Goal: Register for event/course

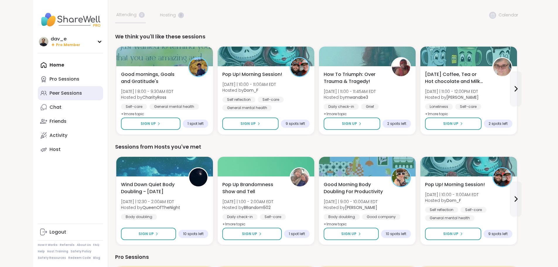
click at [49, 94] on div "Peer Sessions" at bounding box center [65, 93] width 33 height 6
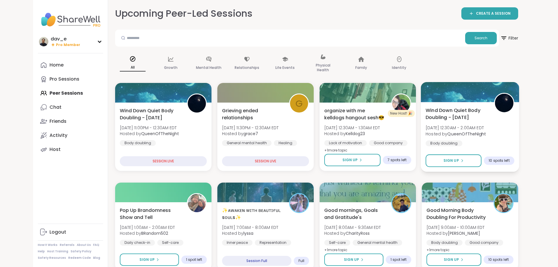
click at [486, 131] on span "Hosted by QueenOfTheNight" at bounding box center [455, 134] width 60 height 6
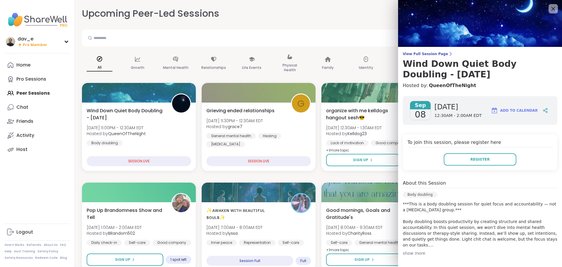
click at [549, 5] on img at bounding box center [480, 23] width 164 height 47
click at [550, 7] on icon at bounding box center [553, 8] width 7 height 7
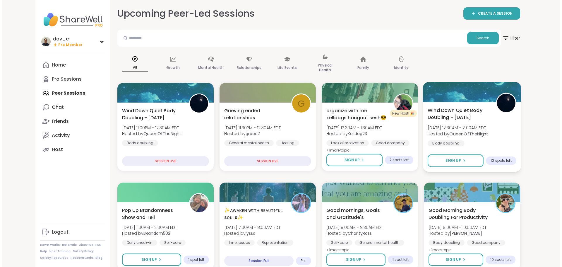
scroll to position [88, 0]
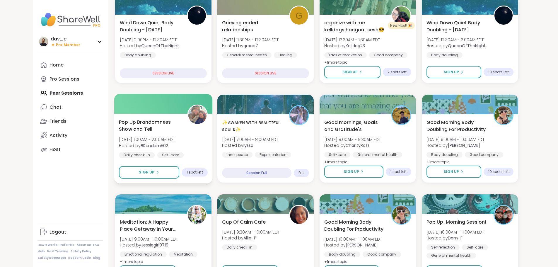
click at [167, 148] on div "Pop Up Brandomness Show and Tell Mon, Sep 08 | 1:00AM - 2:00AM EDT Hosted by BR…" at bounding box center [163, 142] width 89 height 48
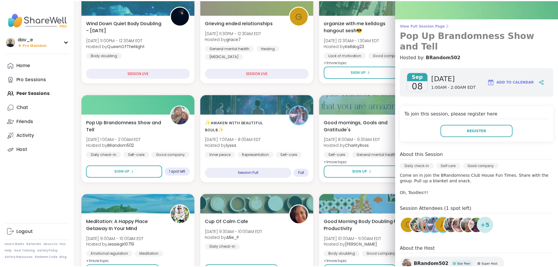
scroll to position [0, 0]
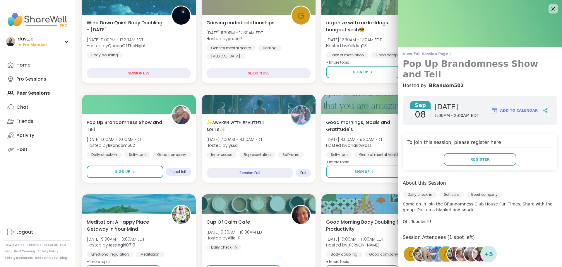
click at [426, 52] on span "View Full Session Page" at bounding box center [480, 54] width 155 height 5
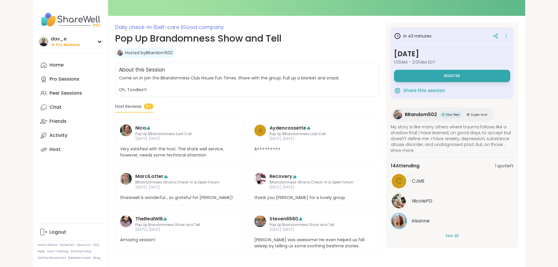
scroll to position [64, 0]
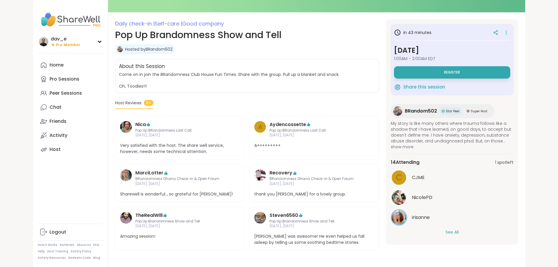
click at [466, 231] on div "See All" at bounding box center [452, 232] width 123 height 6
click at [459, 230] on button "See All" at bounding box center [451, 232] width 13 height 6
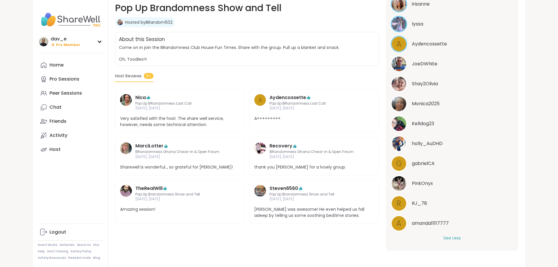
scroll to position [4, 0]
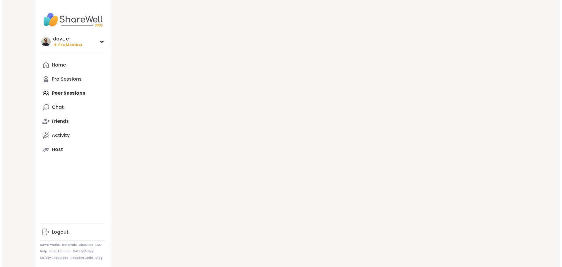
scroll to position [6, 0]
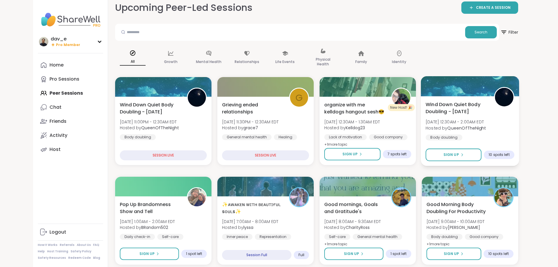
click at [467, 130] on b "QueenOfTheNight" at bounding box center [466, 128] width 39 height 6
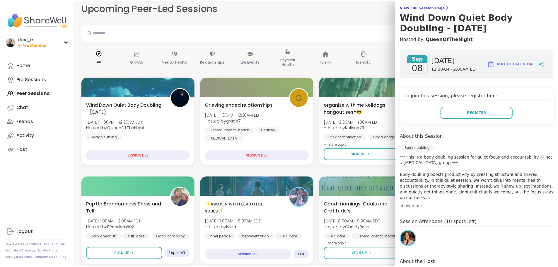
scroll to position [0, 0]
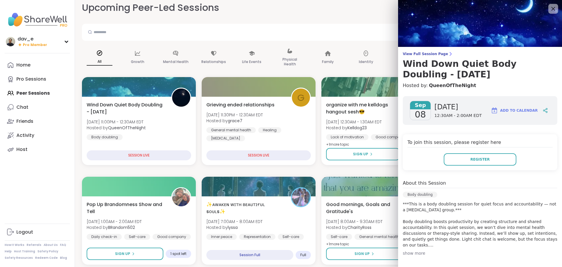
click at [550, 10] on icon at bounding box center [553, 8] width 7 height 7
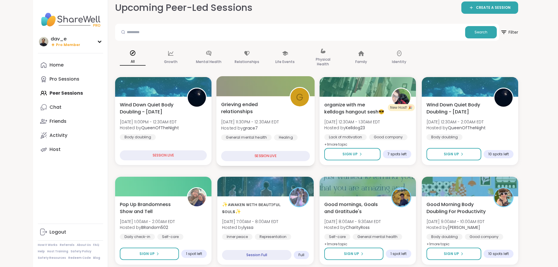
click at [232, 143] on div "Borderline personality disorder" at bounding box center [241, 146] width 40 height 6
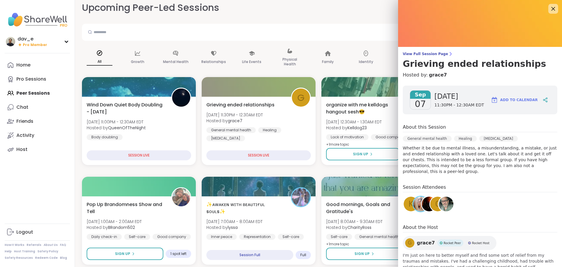
click at [550, 11] on icon at bounding box center [553, 8] width 7 height 7
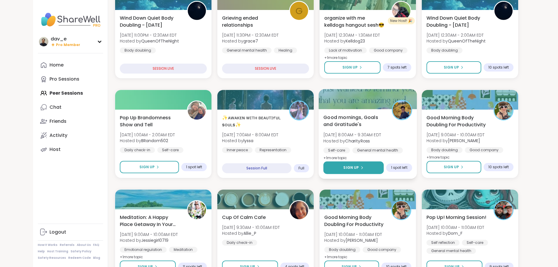
scroll to position [94, 0]
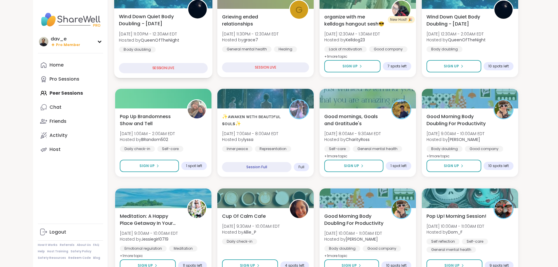
click at [154, 43] on div "Wind Down Quiet Body Doubling - Sunday Sun, Sep 07 | 11:00PM - 12:30AM EDT Host…" at bounding box center [163, 33] width 89 height 40
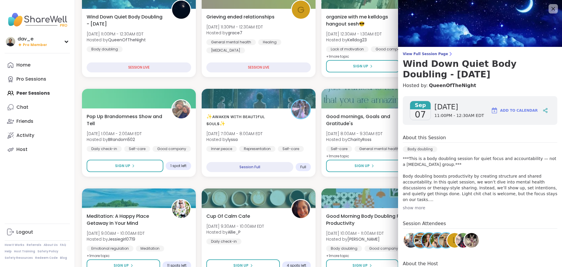
click at [468, 242] on img at bounding box center [471, 240] width 15 height 15
click at [550, 9] on icon at bounding box center [553, 8] width 7 height 7
